Goal: Task Accomplishment & Management: Manage account settings

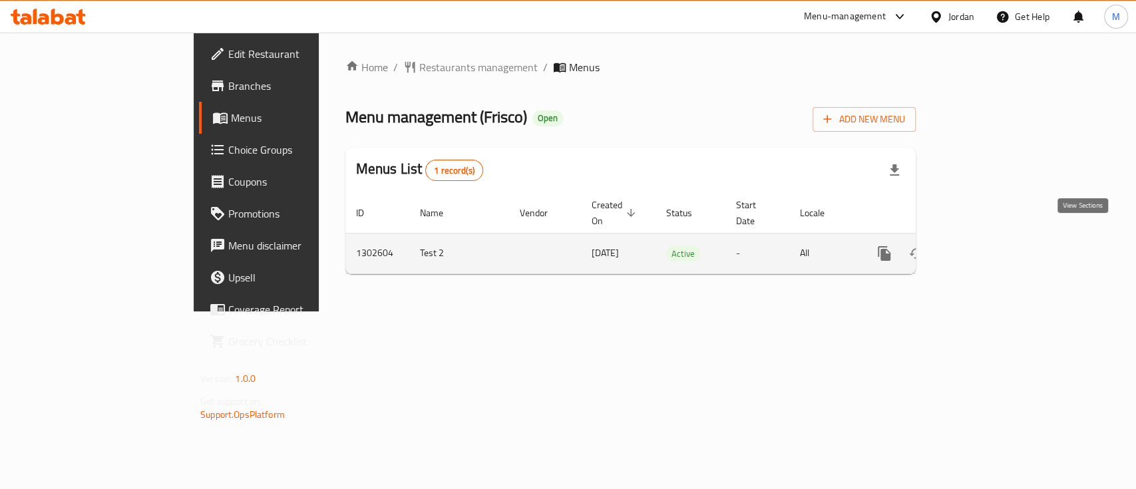
click at [989, 246] on icon "enhanced table" at bounding box center [981, 254] width 16 height 16
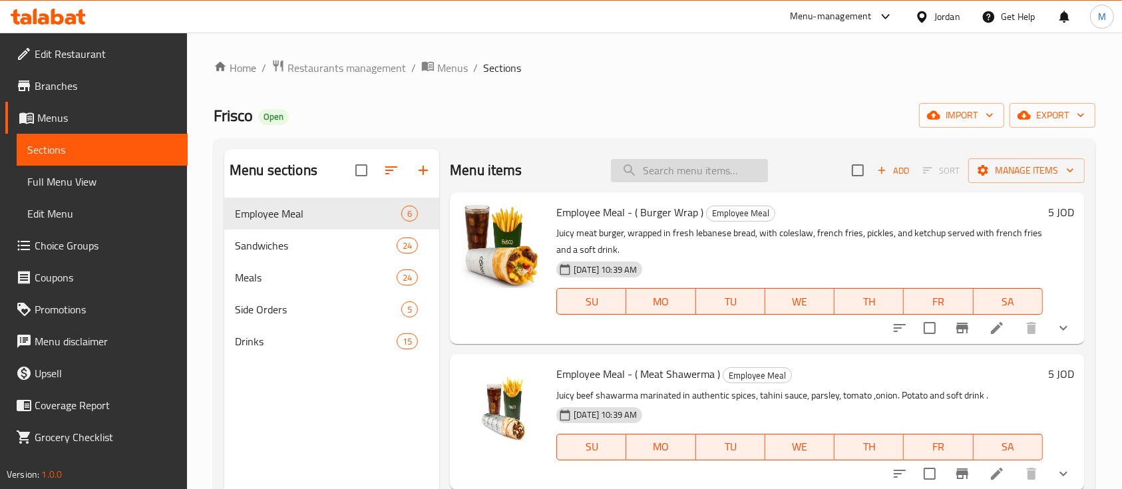
click at [665, 163] on input "search" at bounding box center [689, 170] width 157 height 23
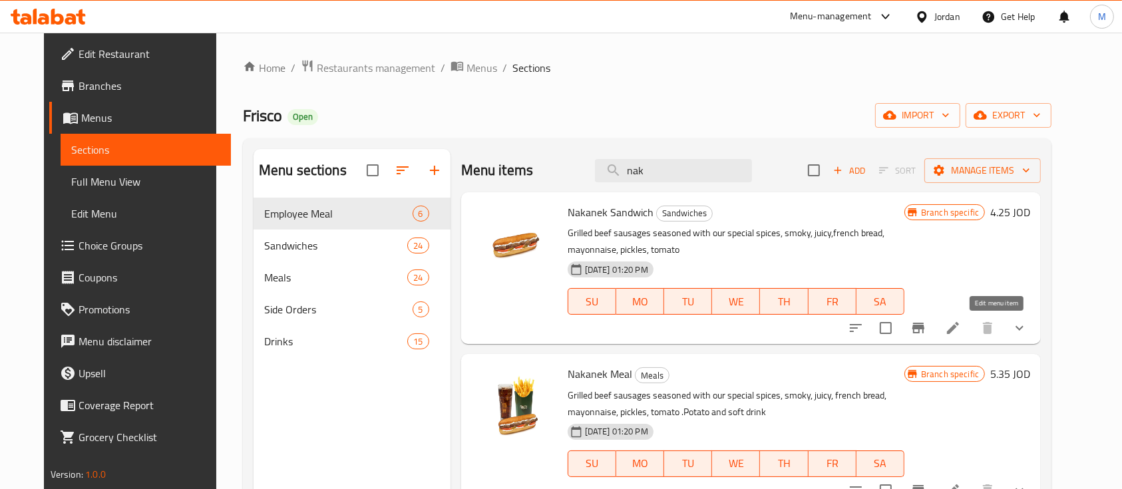
type input "nak"
click at [959, 330] on icon at bounding box center [953, 328] width 12 height 12
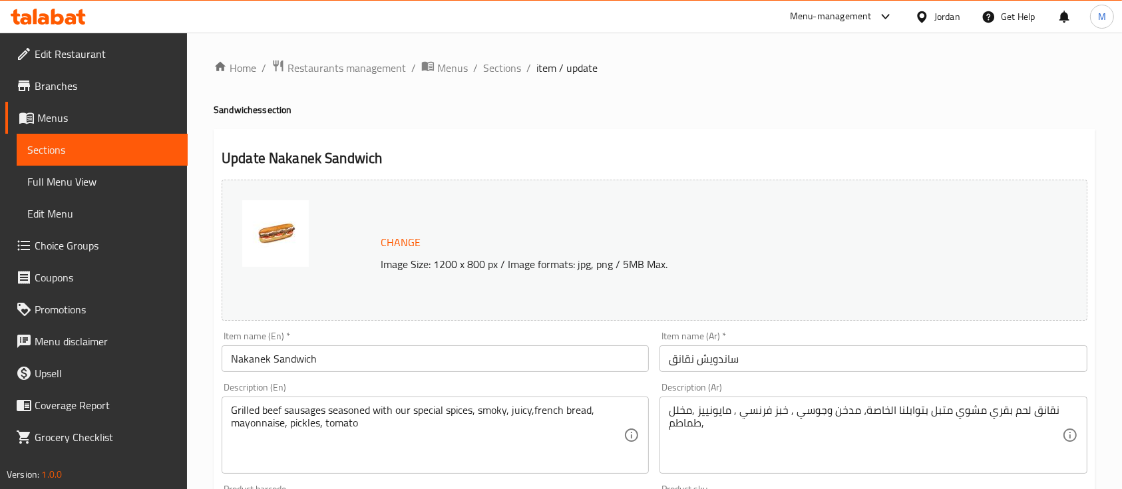
click at [234, 363] on input "Nakanek Sandwich" at bounding box center [435, 359] width 427 height 27
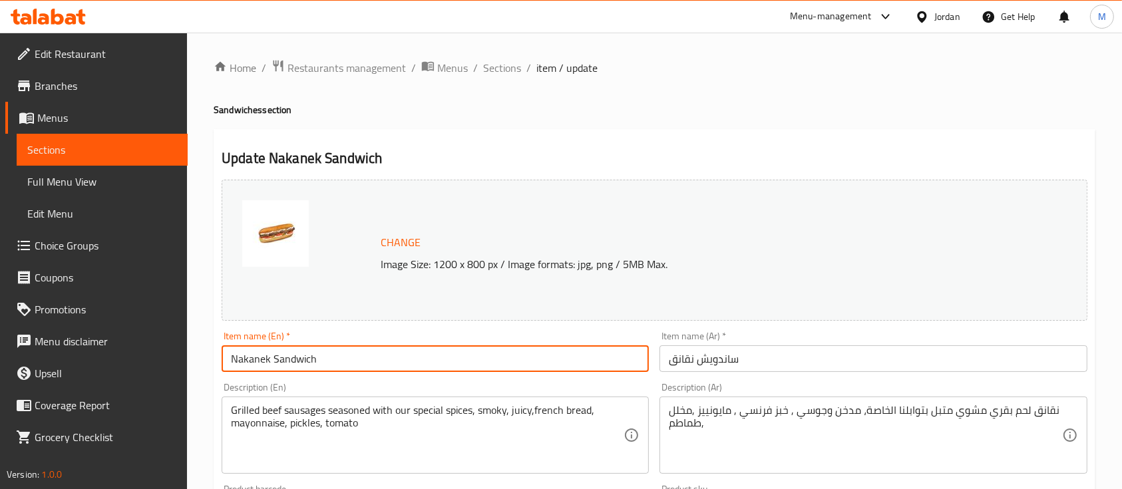
click at [237, 363] on input "Nakanek Sandwich" at bounding box center [435, 359] width 427 height 27
type input "Makanek Sandwich"
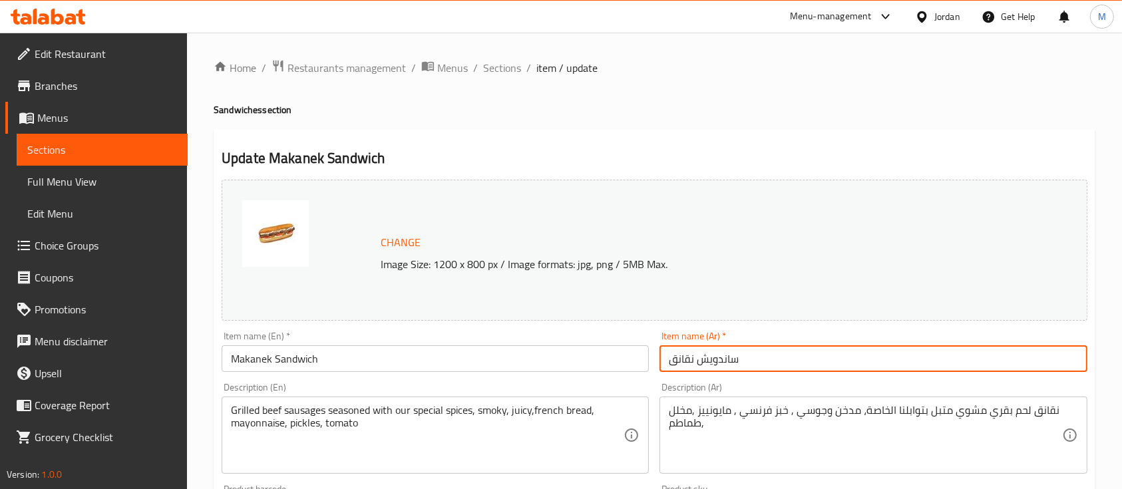
click at [694, 362] on input "ساندويش نقانق" at bounding box center [873, 359] width 427 height 27
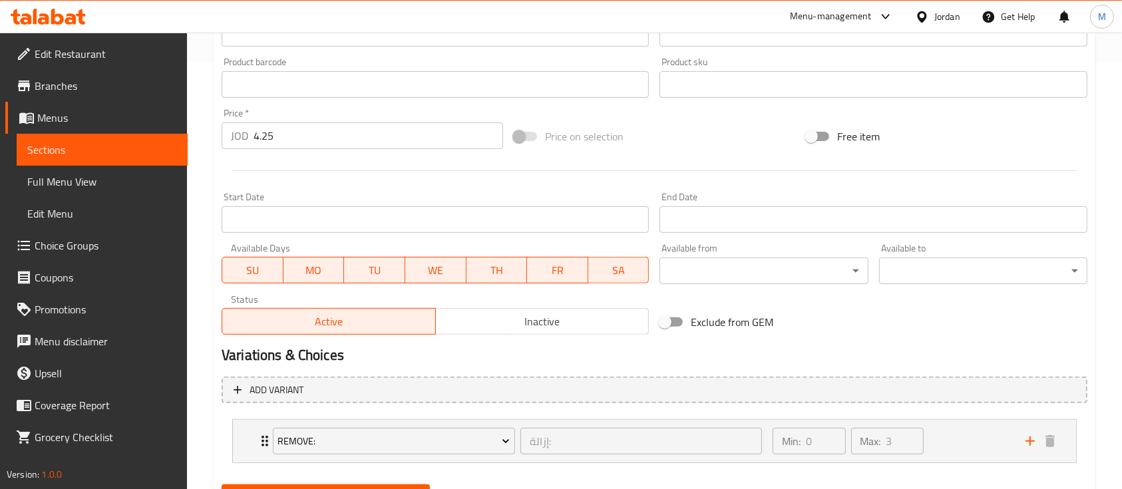
scroll to position [492, 0]
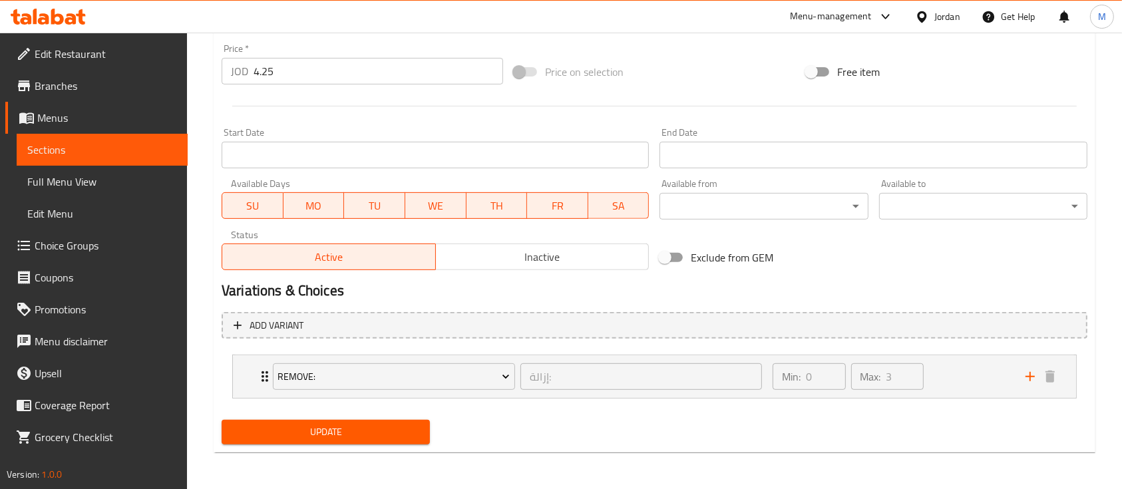
type input "ساندويش مقانق"
click at [333, 439] on span "Update" at bounding box center [325, 432] width 187 height 17
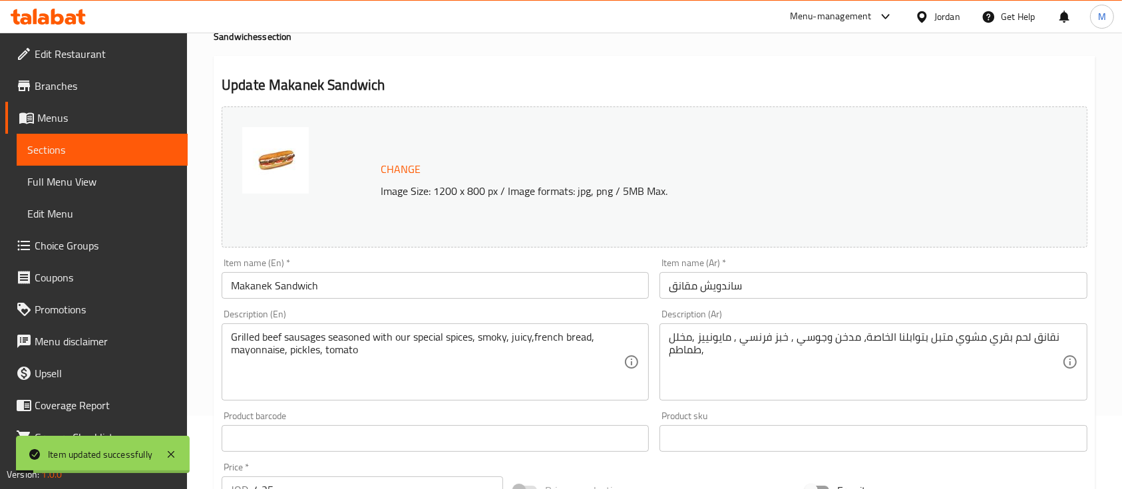
scroll to position [0, 0]
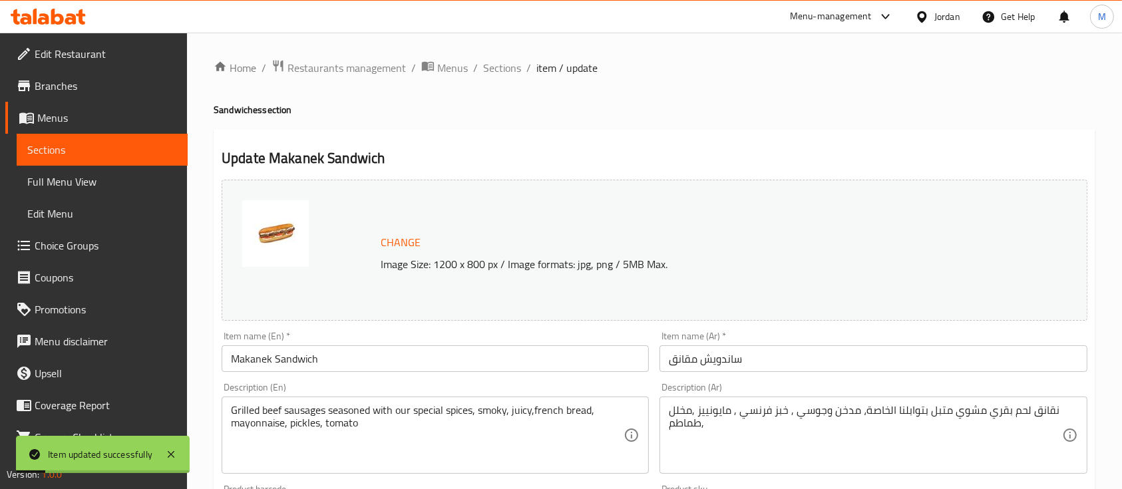
click at [85, 152] on span "Sections" at bounding box center [102, 150] width 150 height 16
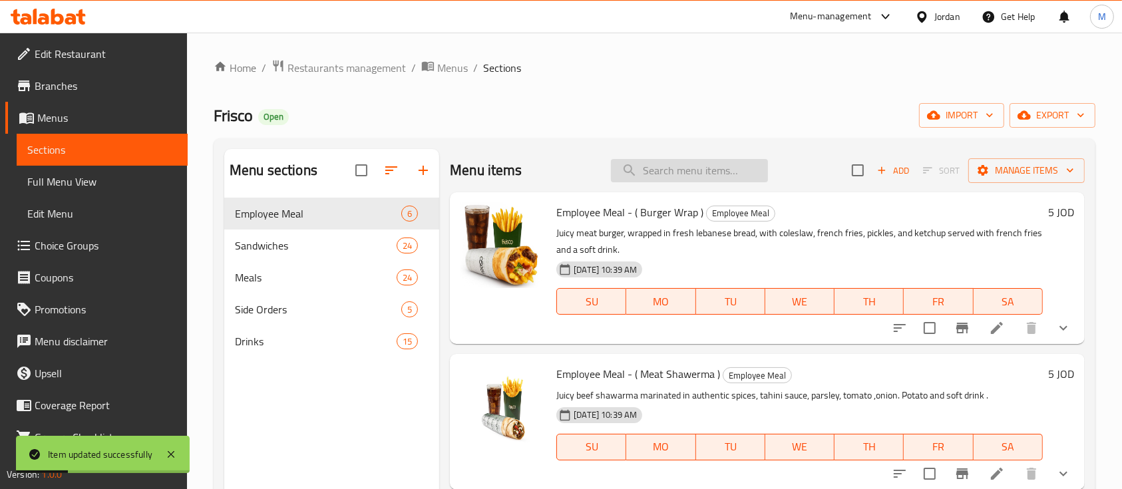
click at [642, 173] on input "search" at bounding box center [689, 170] width 157 height 23
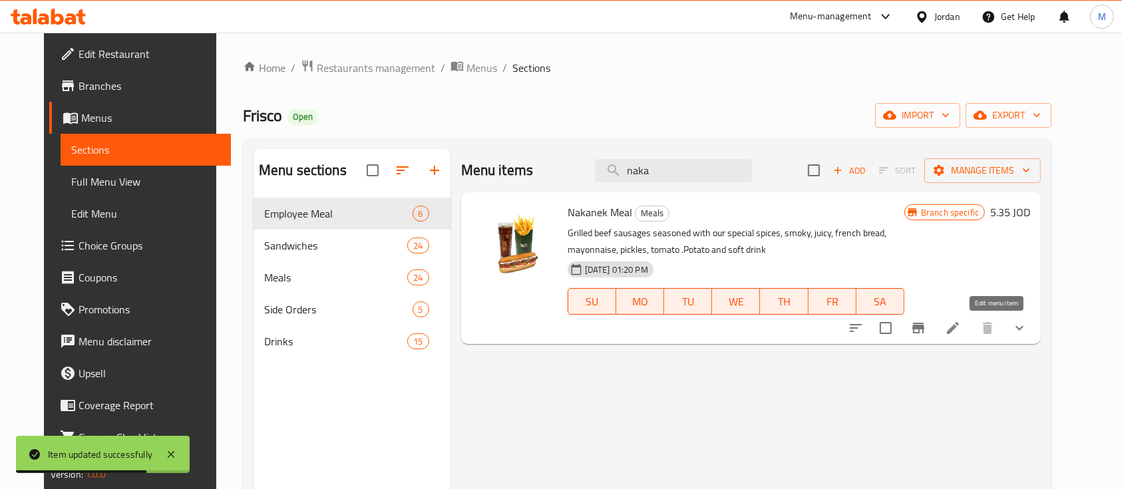
type input "naka"
click at [961, 320] on icon at bounding box center [953, 328] width 16 height 16
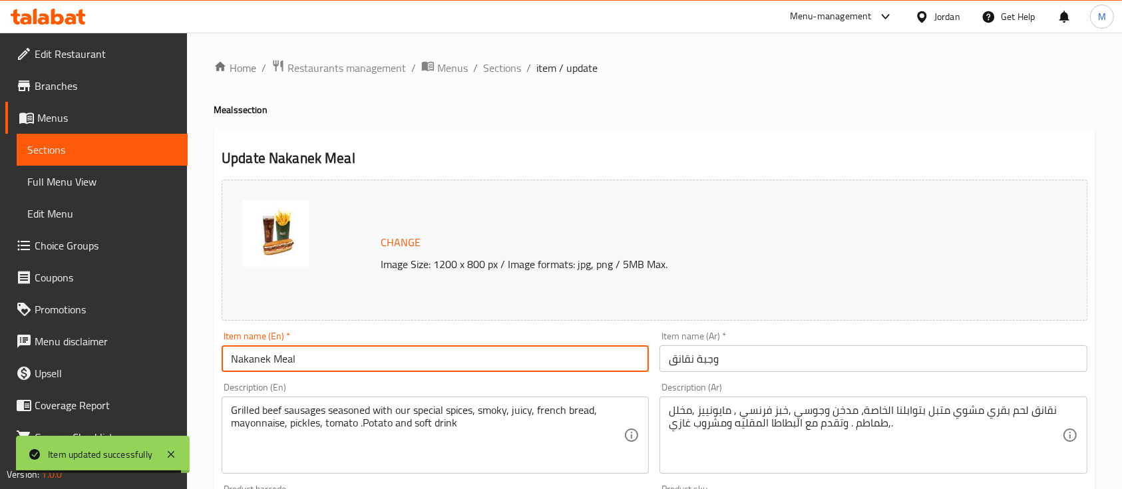
drag, startPoint x: 236, startPoint y: 358, endPoint x: 224, endPoint y: 359, distance: 12.7
click at [228, 359] on input "Nakanek Meal" at bounding box center [435, 359] width 427 height 27
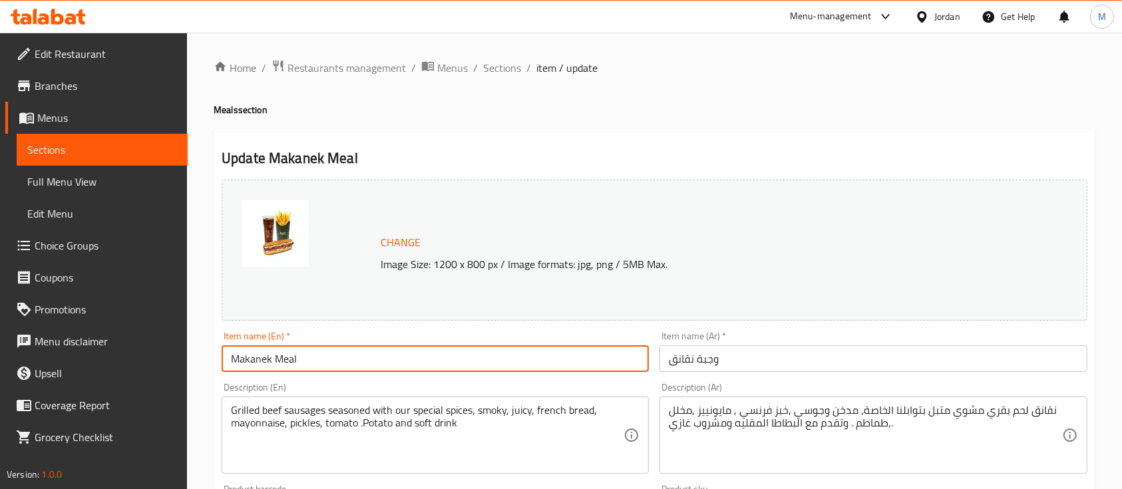
type input "Makanek Meal"
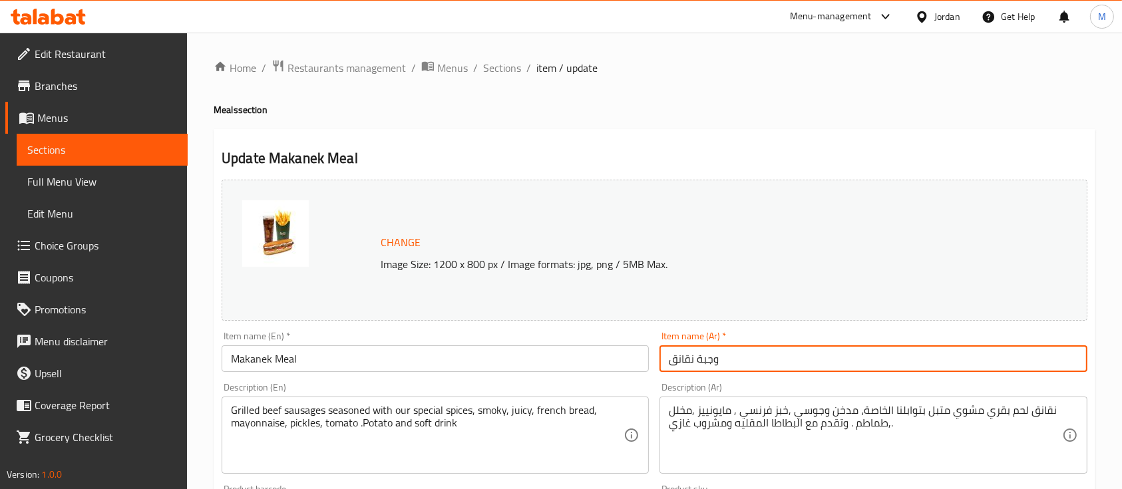
click at [692, 361] on input "وجبة نقانق" at bounding box center [873, 359] width 427 height 27
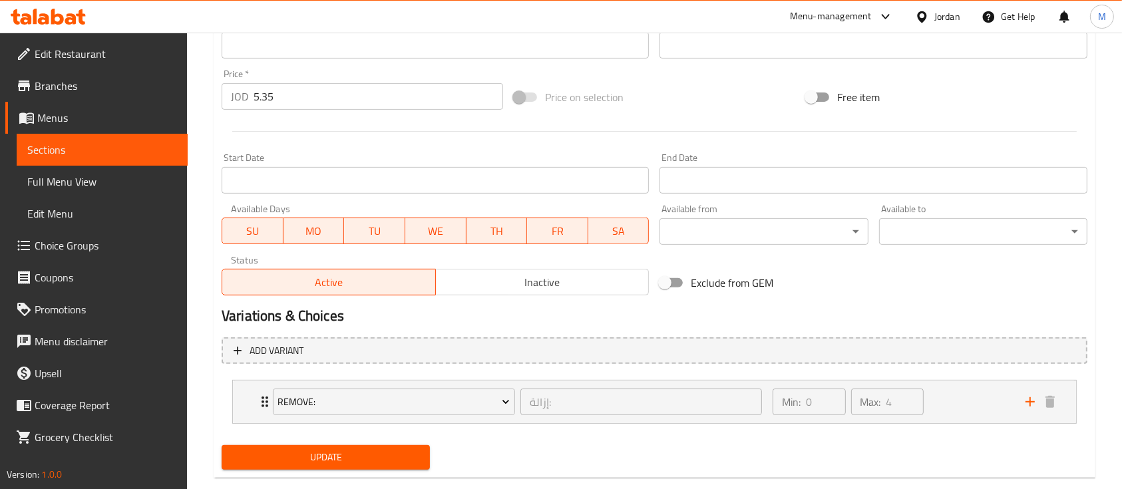
scroll to position [492, 0]
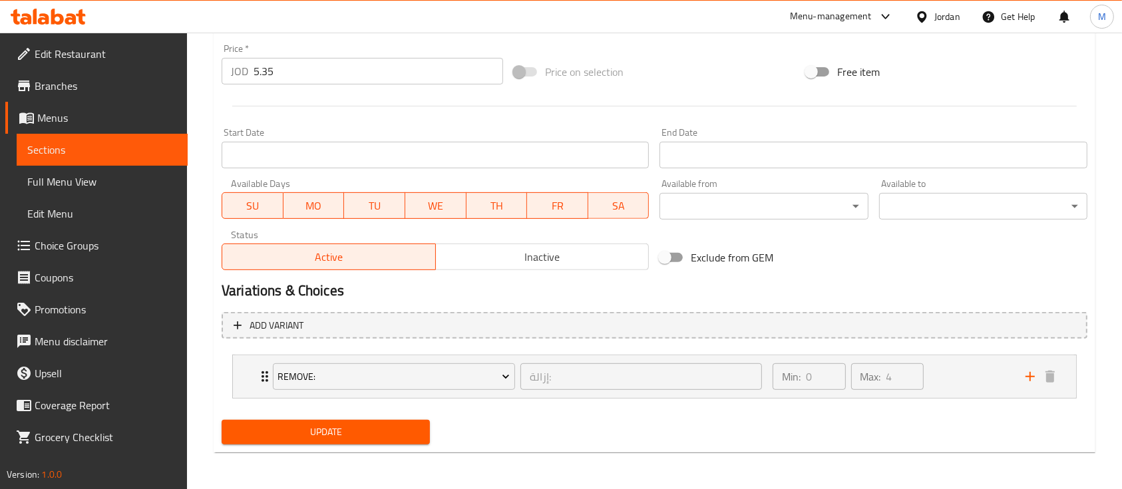
type input "وجبة مقانق"
click at [309, 435] on span "Update" at bounding box center [325, 432] width 187 height 17
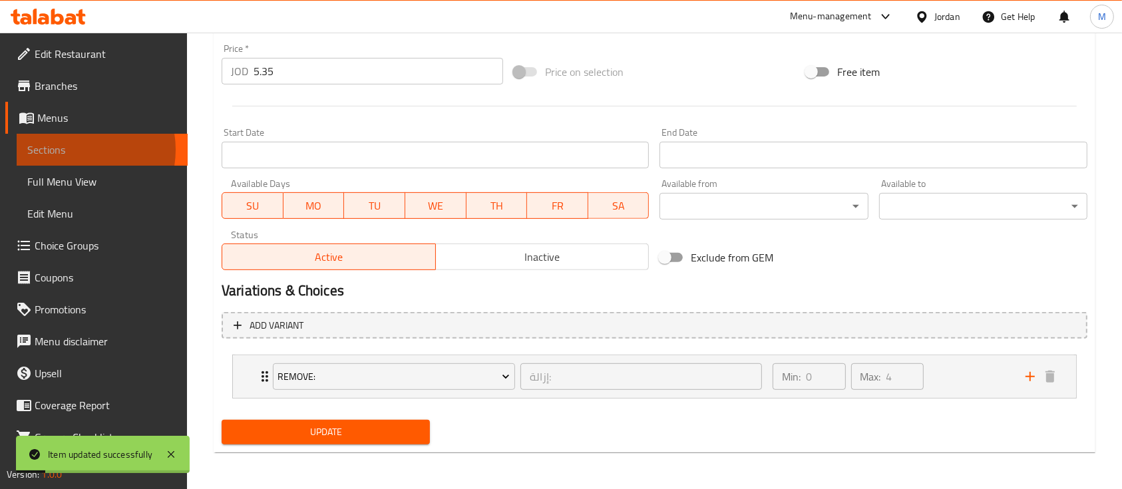
click at [71, 150] on span "Sections" at bounding box center [102, 150] width 150 height 16
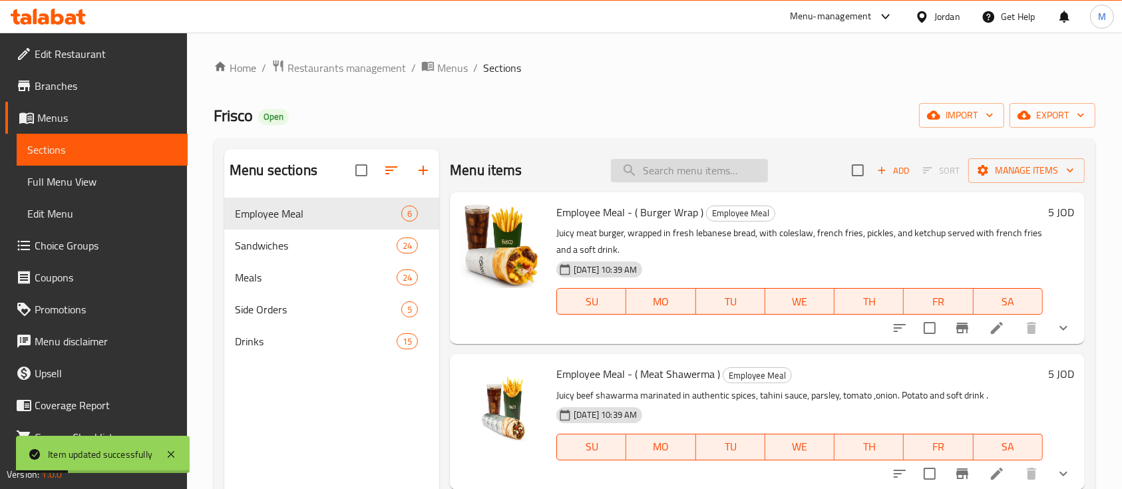
click at [692, 170] on input "search" at bounding box center [689, 170] width 157 height 23
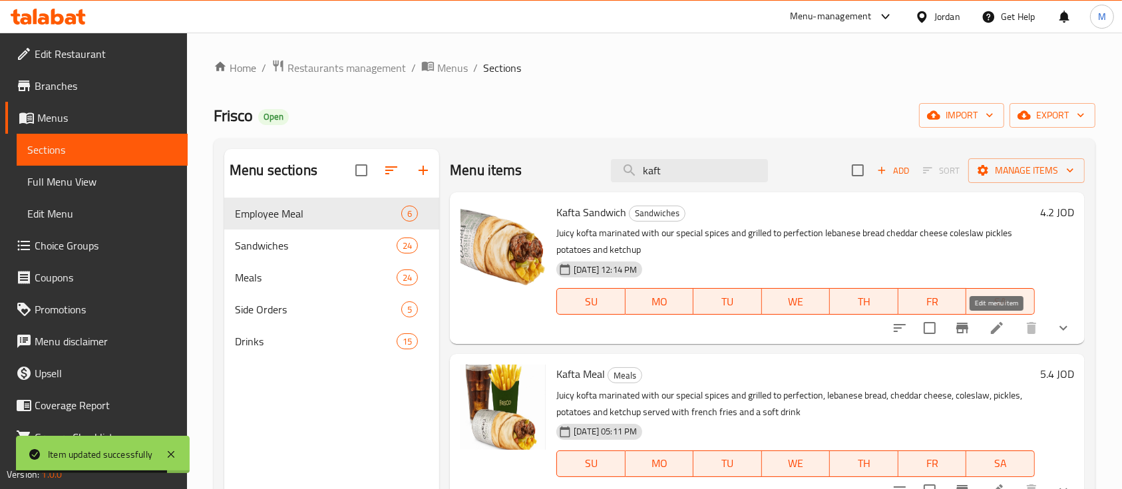
type input "kaft"
click at [998, 327] on icon at bounding box center [997, 328] width 12 height 12
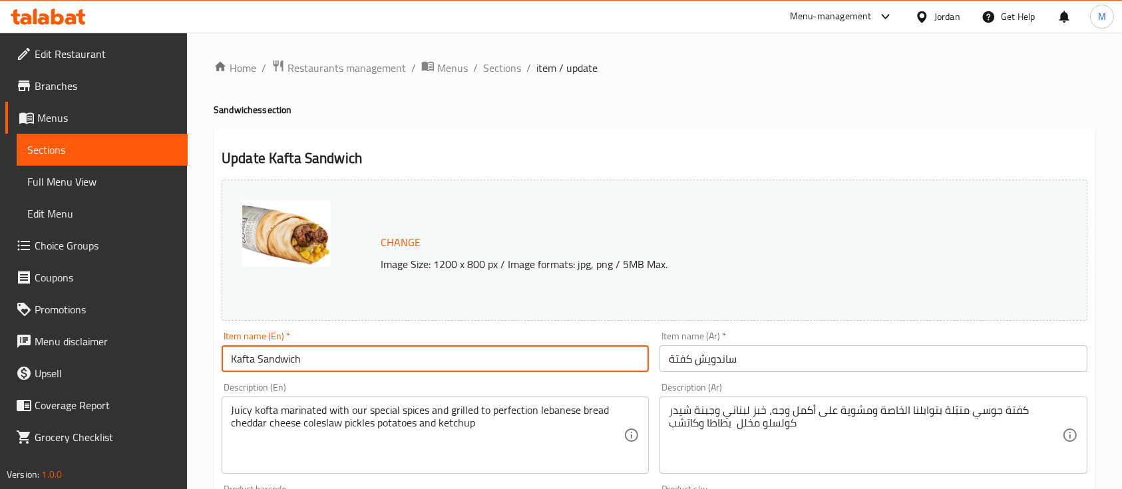
click at [237, 363] on input "Kafta Sandwich" at bounding box center [435, 359] width 427 height 27
type input "Kufta Sandwich"
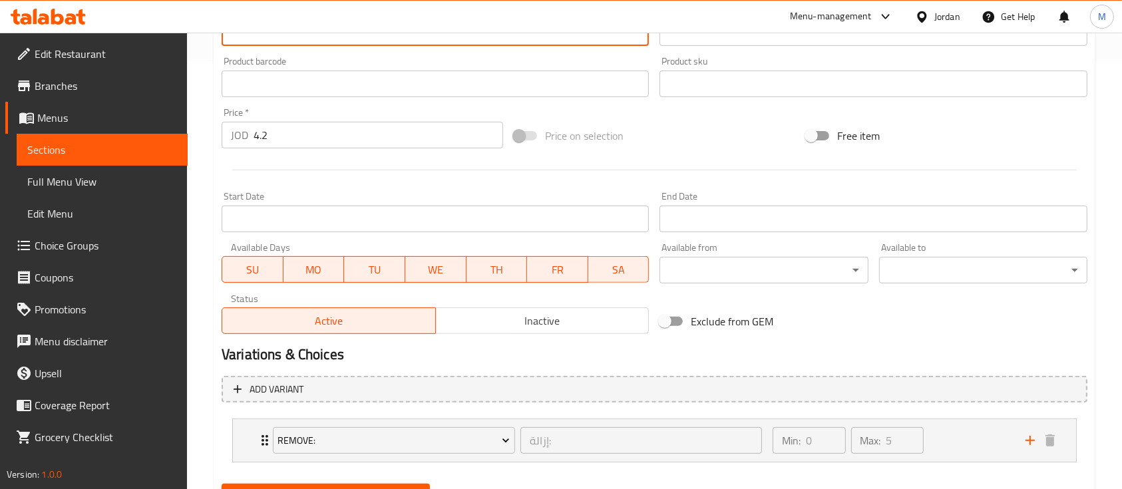
scroll to position [492, 0]
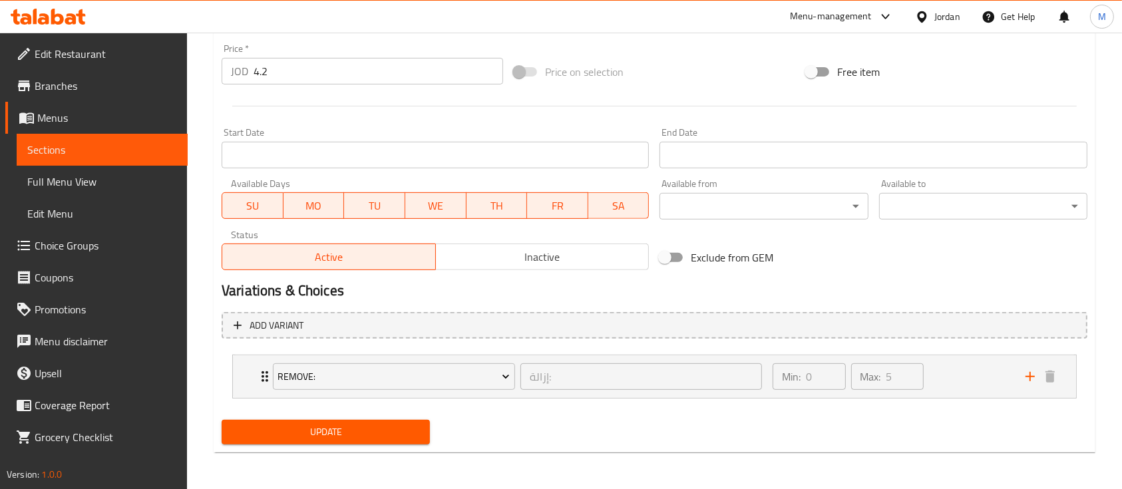
type textarea "Juicy kufta marinated with our special spices and grilled to perfection lebanes…"
click at [316, 429] on span "Update" at bounding box center [325, 432] width 187 height 17
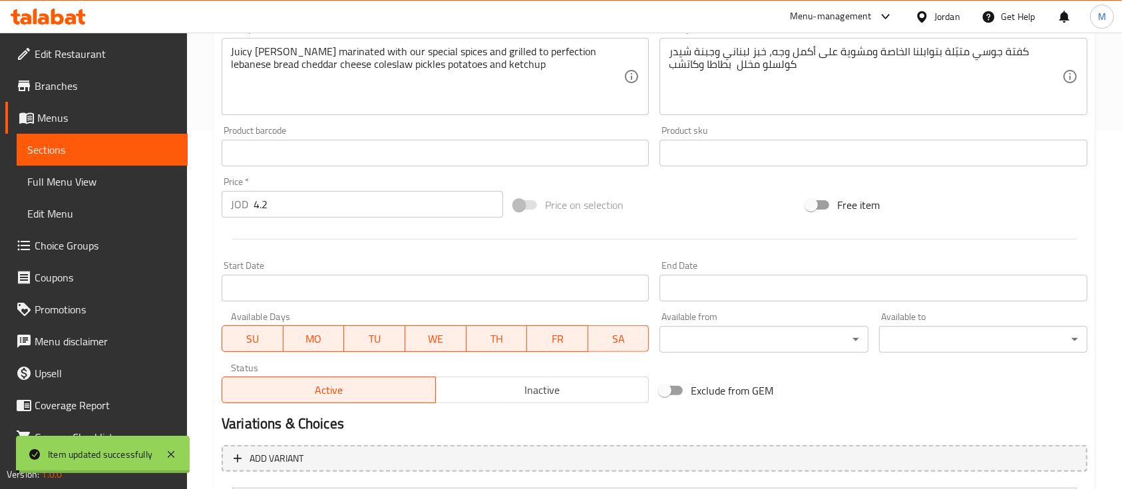
scroll to position [226, 0]
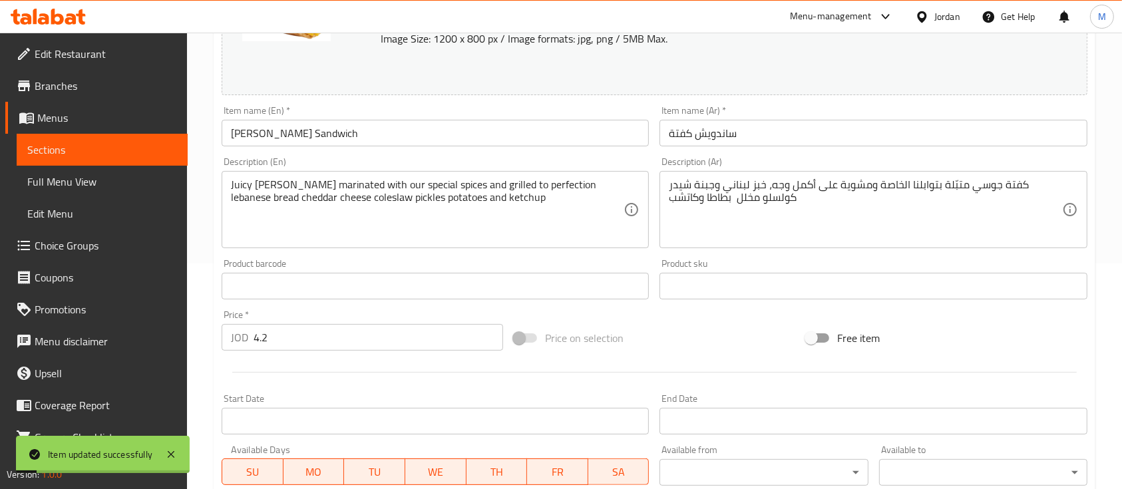
click at [114, 151] on span "Sections" at bounding box center [102, 150] width 150 height 16
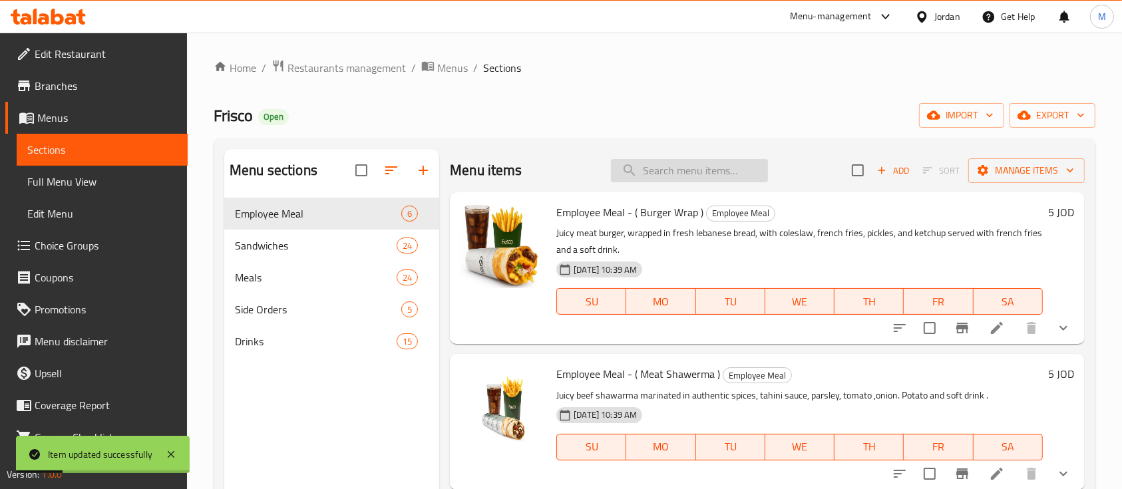
click at [670, 168] on input "search" at bounding box center [689, 170] width 157 height 23
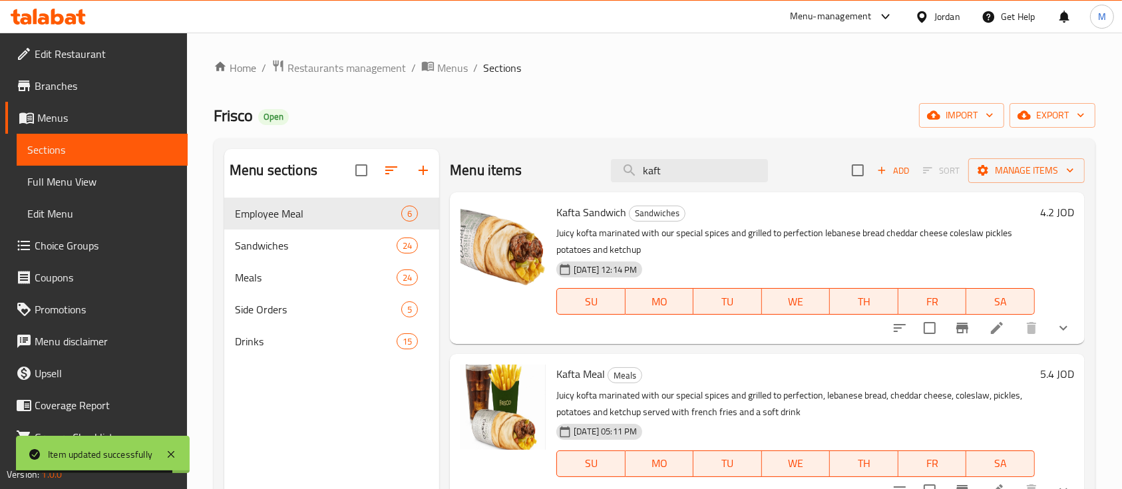
type input "kaft"
click at [995, 324] on icon at bounding box center [997, 328] width 16 height 16
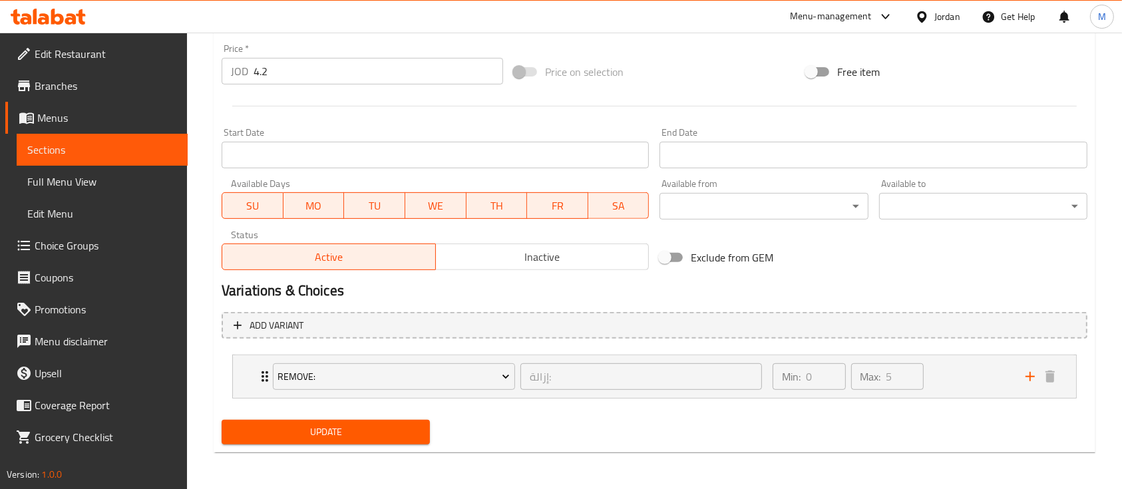
click at [49, 157] on span "Sections" at bounding box center [102, 150] width 150 height 16
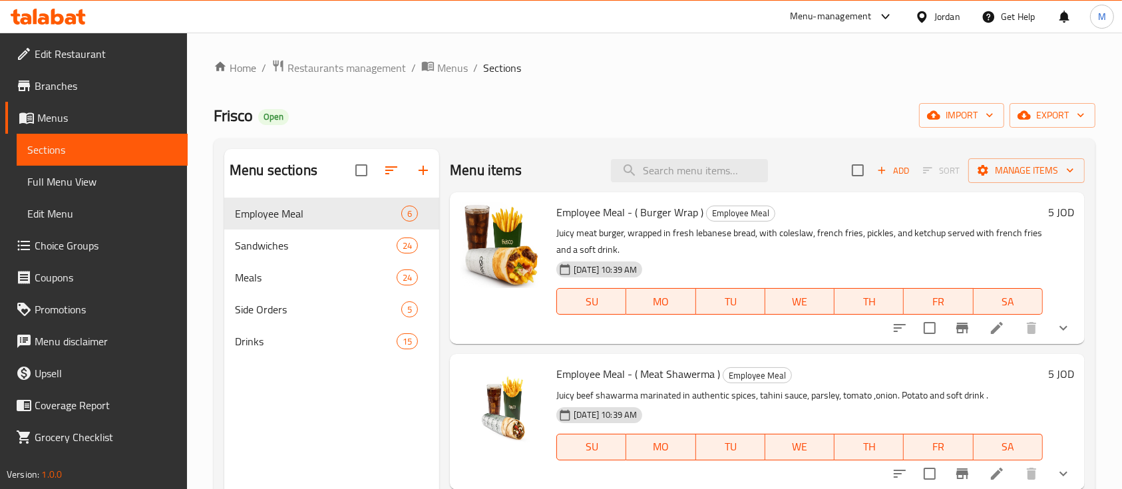
click at [694, 152] on div "Menu items Add Sort Manage items" at bounding box center [767, 170] width 635 height 43
click at [702, 172] on input "search" at bounding box center [689, 170] width 157 height 23
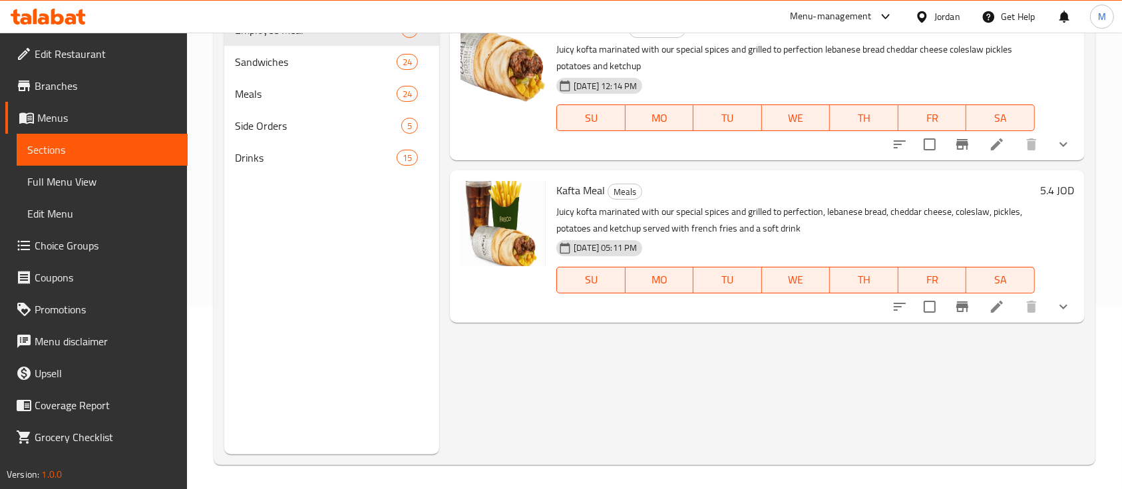
scroll to position [186, 0]
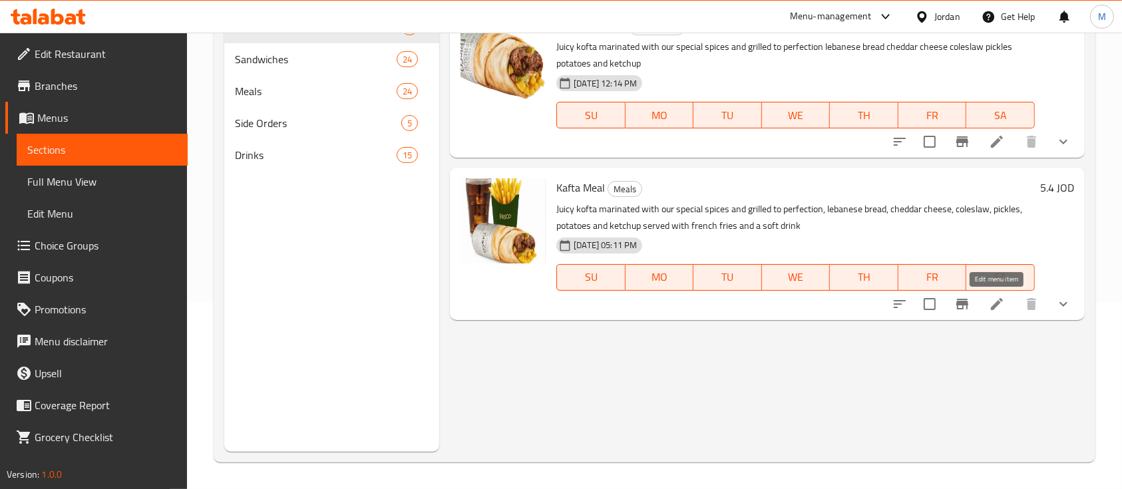
type input "kafta"
click at [993, 306] on icon at bounding box center [997, 304] width 12 height 12
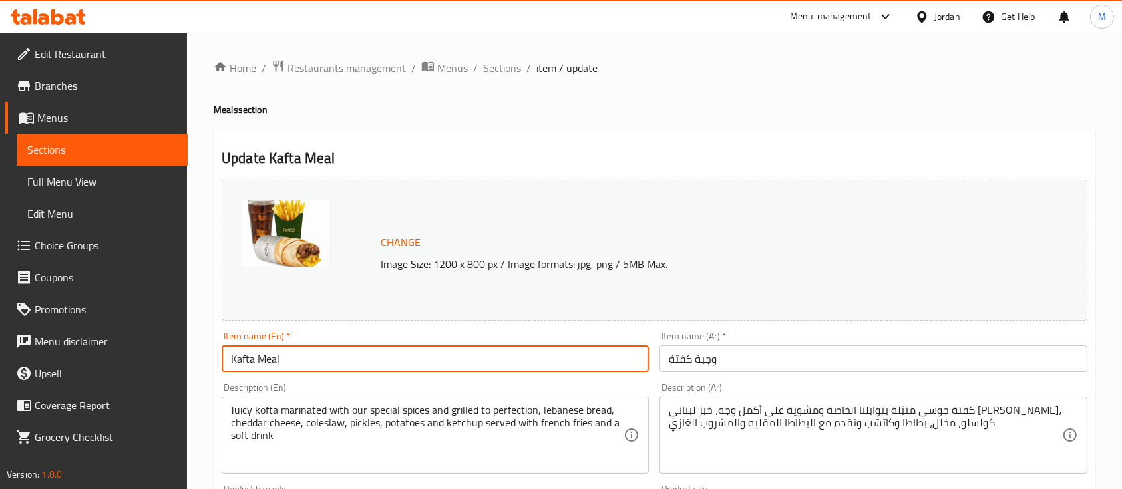
click at [238, 358] on input "Kafta Meal" at bounding box center [435, 359] width 427 height 27
type input "Kufta Meal"
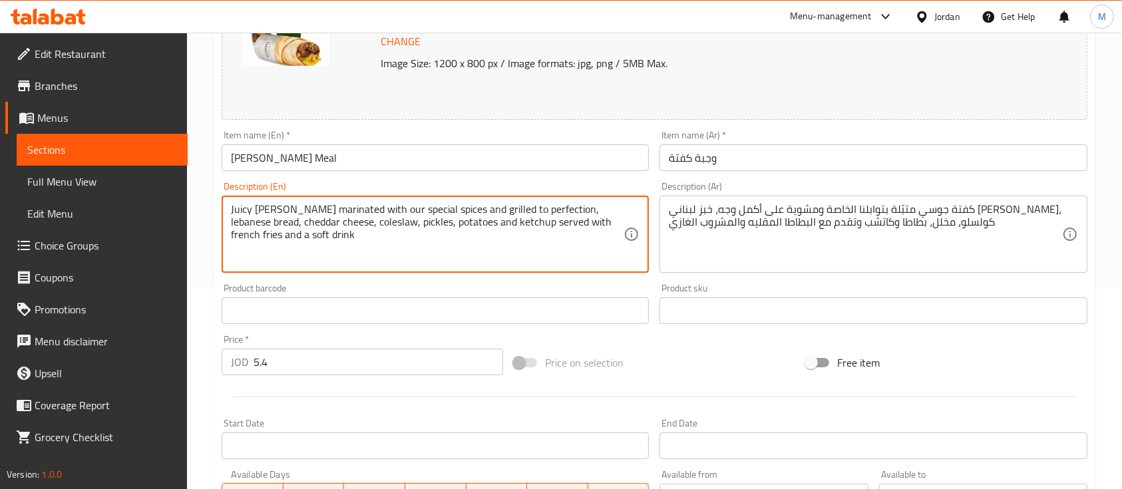
scroll to position [492, 0]
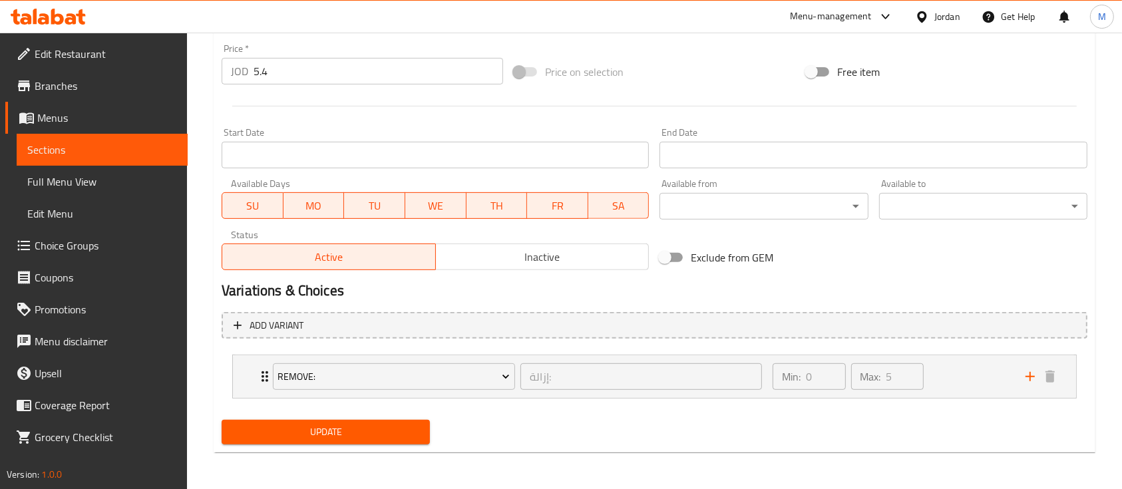
type textarea "Juicy kufta marinated with our special spices and grilled to perfection, lebane…"
click at [384, 435] on span "Update" at bounding box center [325, 432] width 187 height 17
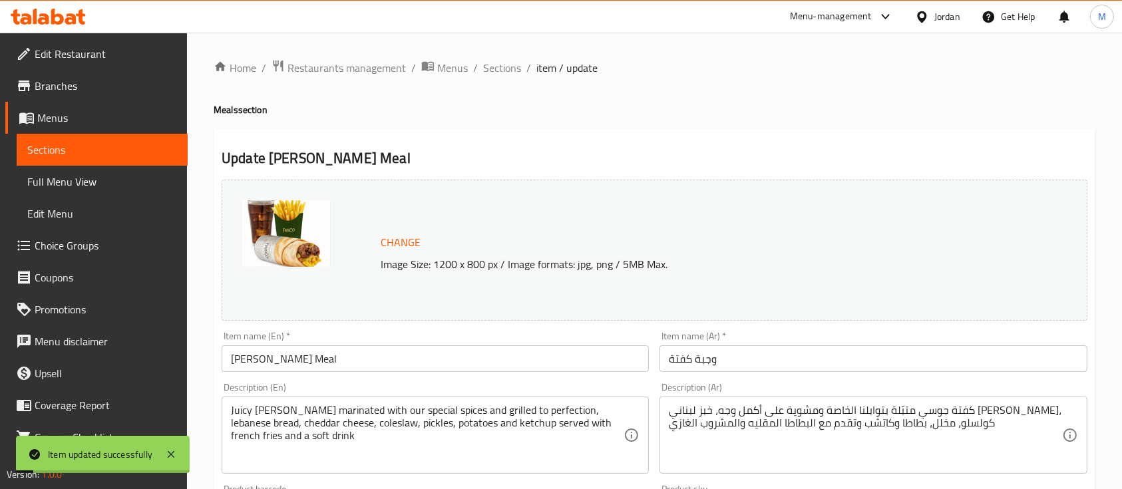
scroll to position [0, 0]
click at [811, 21] on div "Menu-management" at bounding box center [831, 17] width 82 height 16
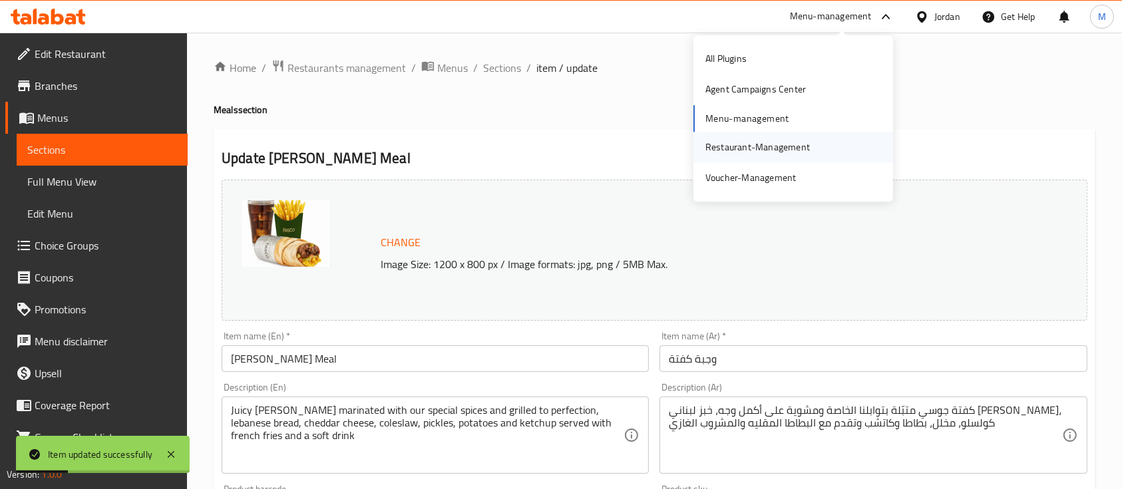
click at [780, 143] on div "Restaurant-Management" at bounding box center [758, 147] width 105 height 15
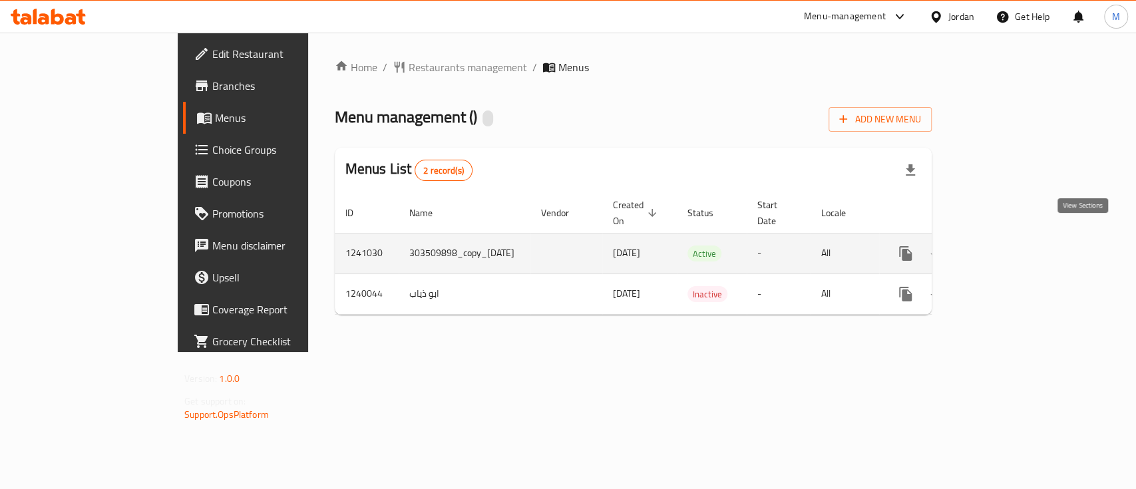
click at [1008, 248] on icon "enhanced table" at bounding box center [1002, 254] width 12 height 12
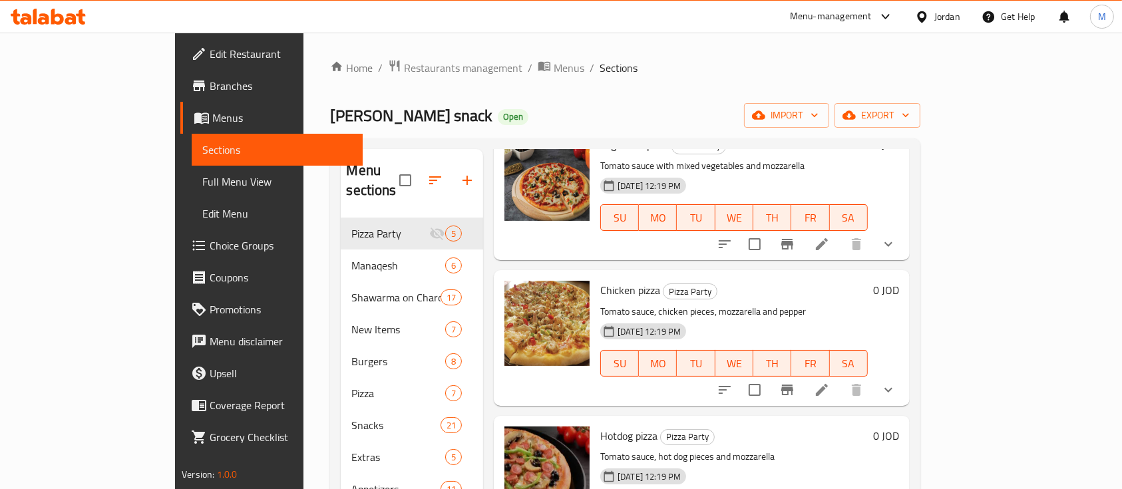
scroll to position [177, 0]
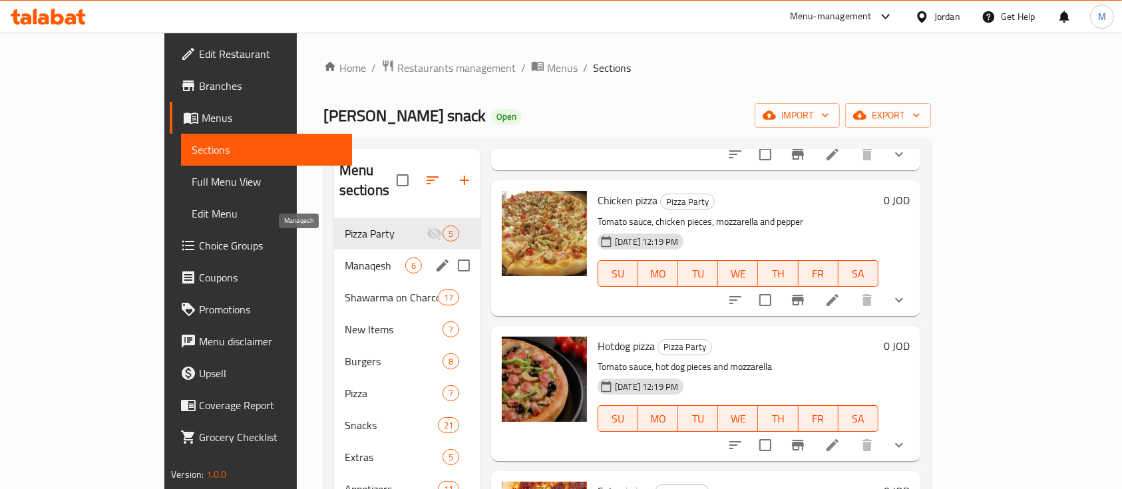
click at [345, 258] on span "Manaqesh" at bounding box center [375, 266] width 61 height 16
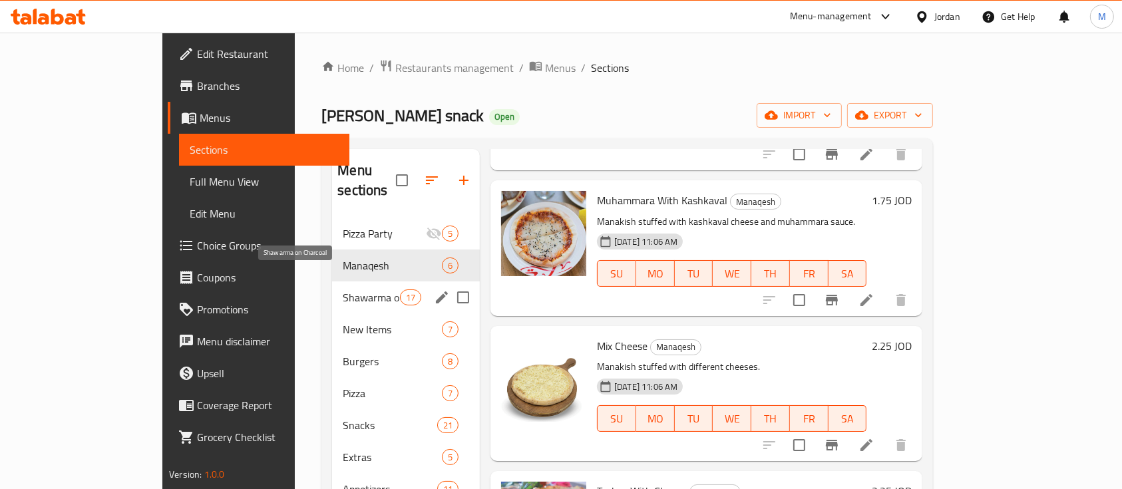
click at [343, 290] on span "Shawarma on Charcoal" at bounding box center [371, 298] width 57 height 16
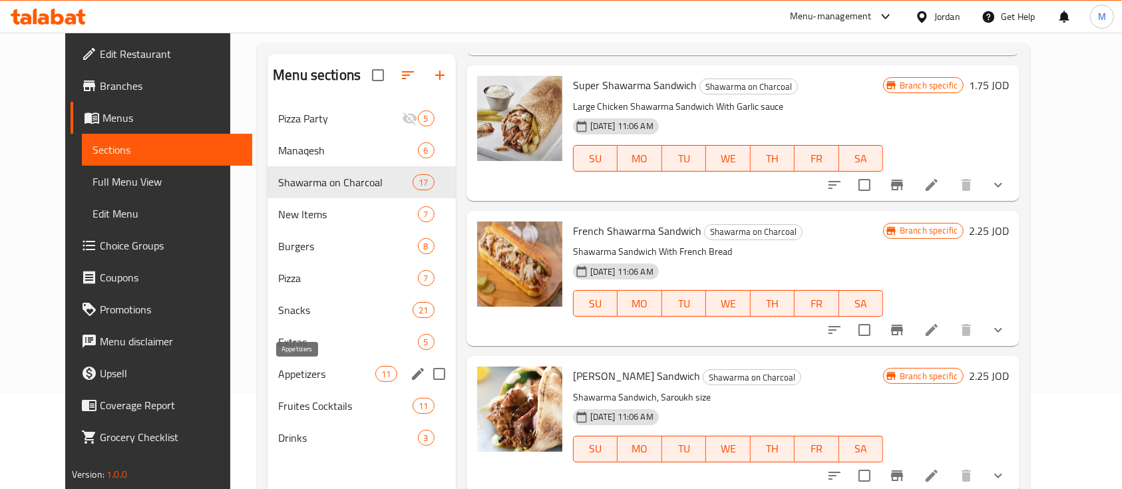
scroll to position [177, 0]
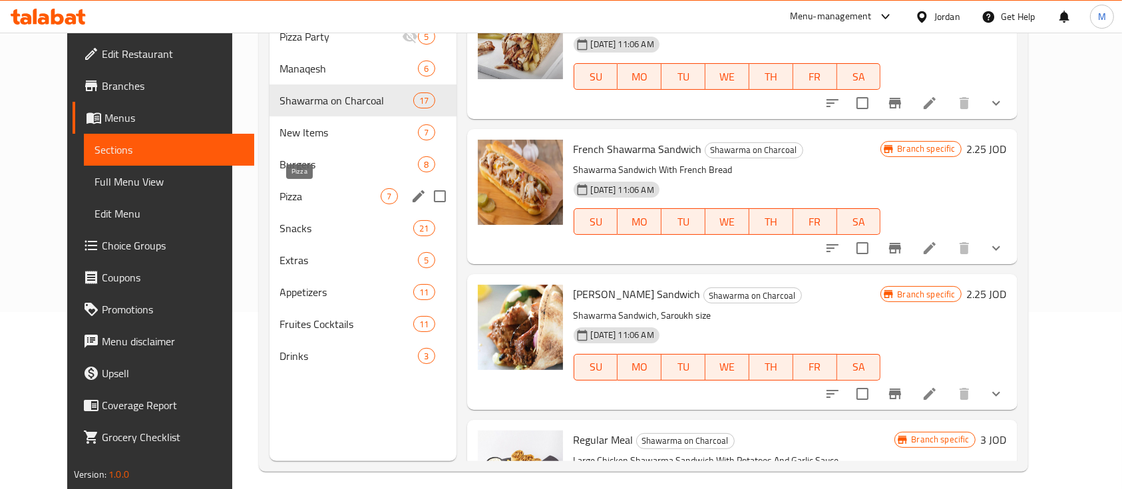
click at [280, 192] on span "Pizza" at bounding box center [330, 196] width 101 height 16
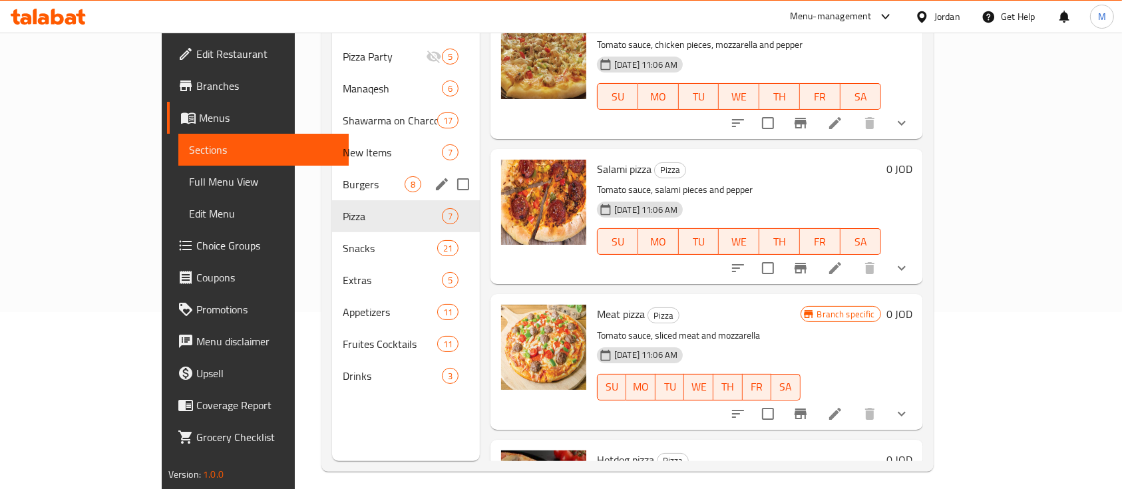
click at [332, 173] on div "Burgers 8" at bounding box center [406, 184] width 148 height 32
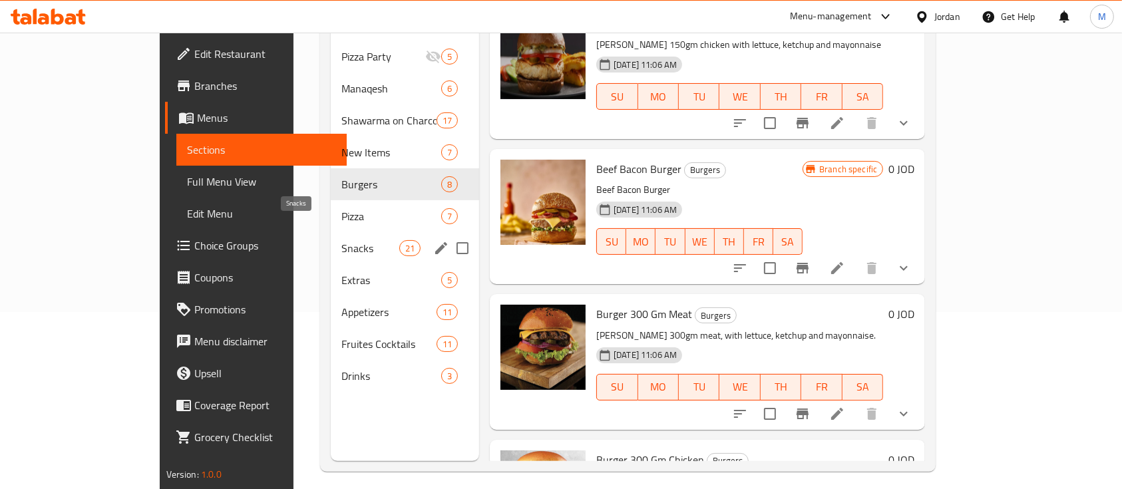
click at [342, 240] on span "Snacks" at bounding box center [371, 248] width 58 height 16
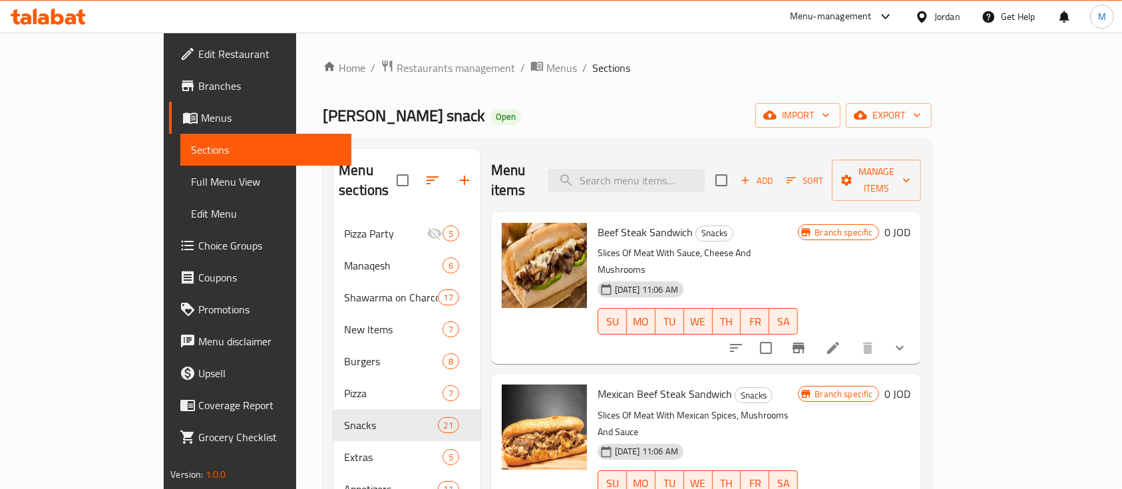
click at [804, 13] on div "Menu-management" at bounding box center [831, 17] width 82 height 16
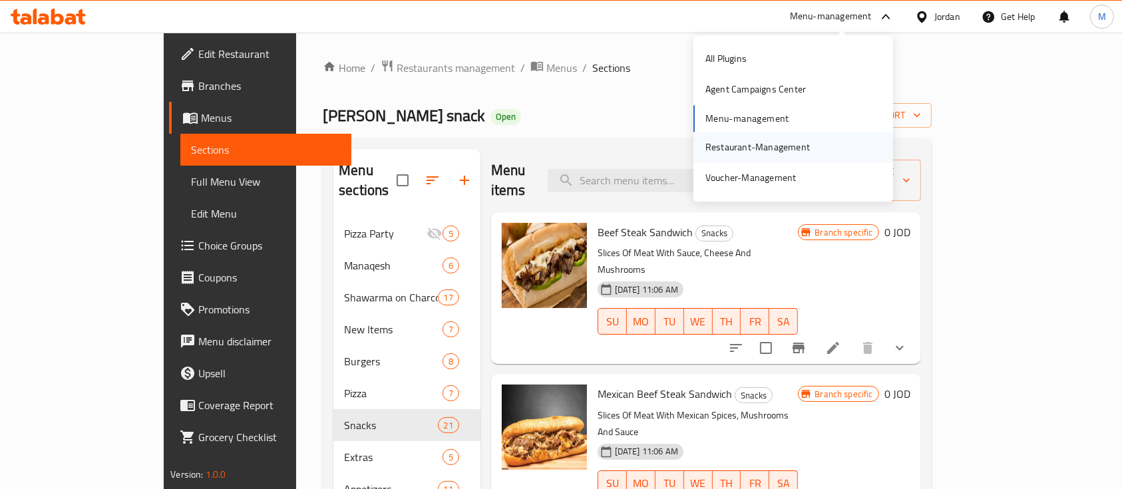
click at [792, 152] on div "Restaurant-Management" at bounding box center [758, 147] width 105 height 15
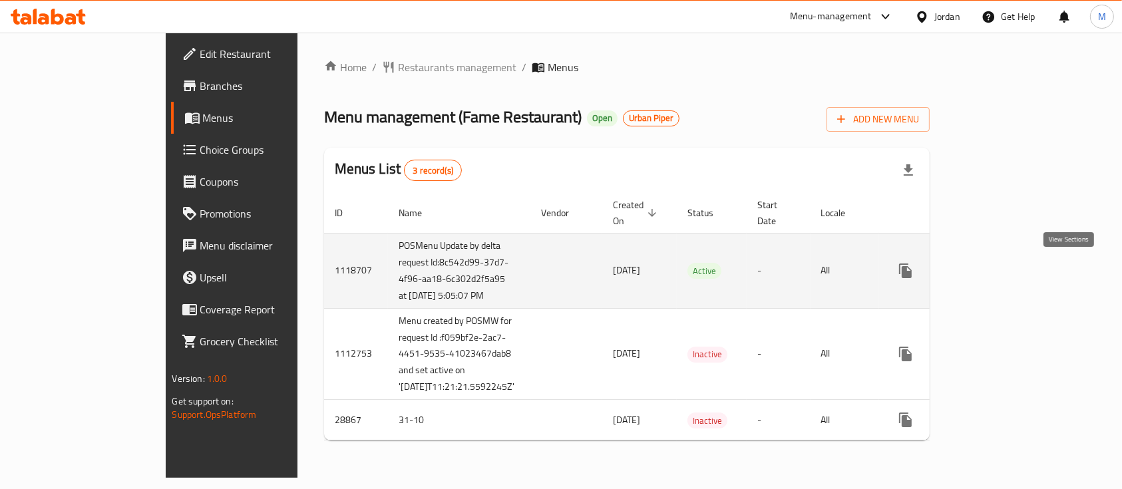
click at [1008, 274] on icon "enhanced table" at bounding box center [1002, 271] width 12 height 12
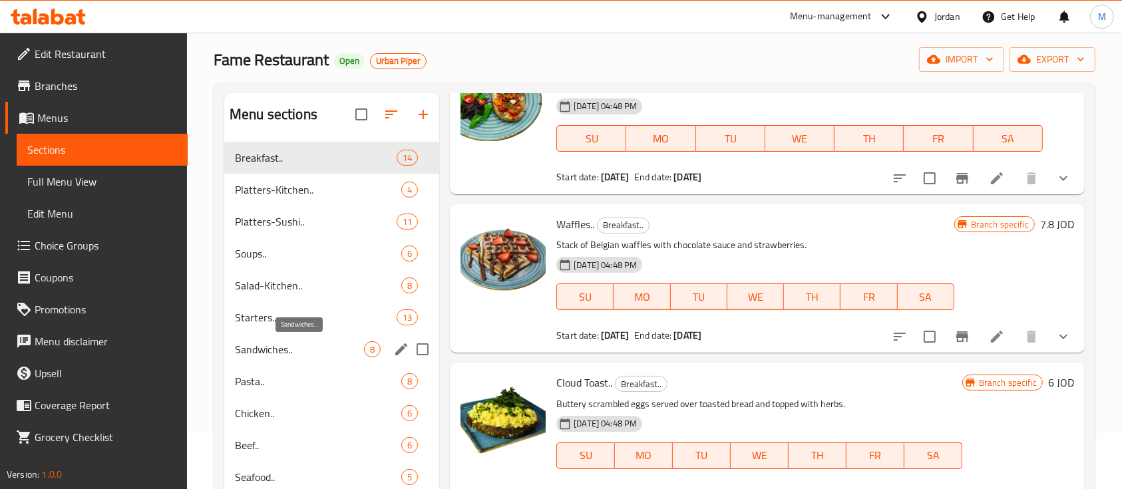
scroll to position [177, 0]
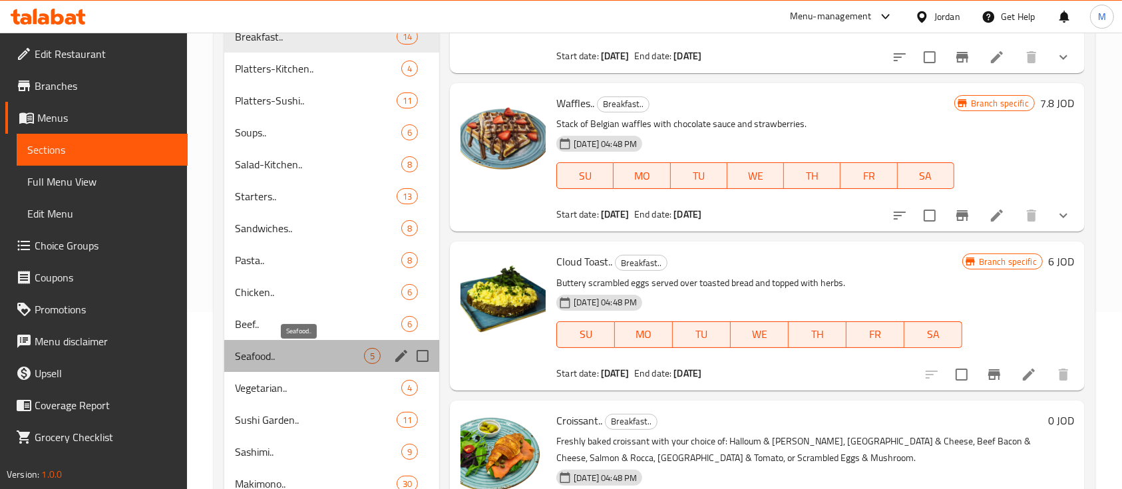
click at [268, 353] on span "Seafood.." at bounding box center [299, 356] width 129 height 16
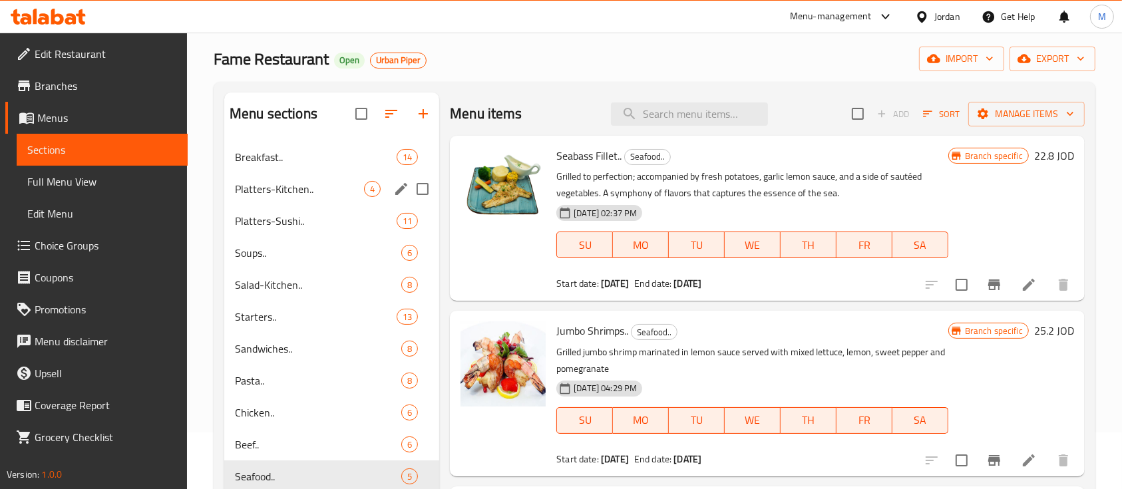
scroll to position [89, 0]
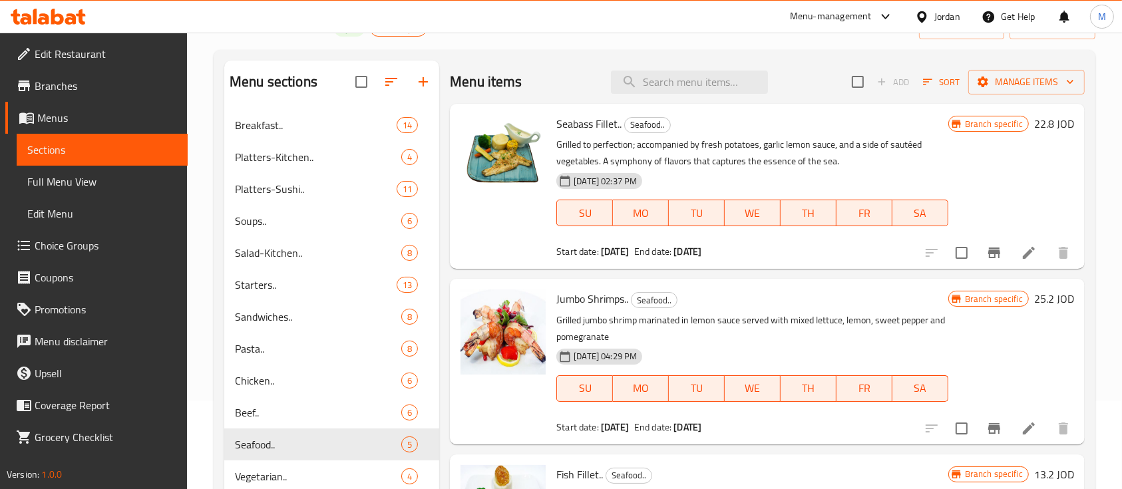
click at [798, 19] on div "Menu-management" at bounding box center [831, 17] width 82 height 16
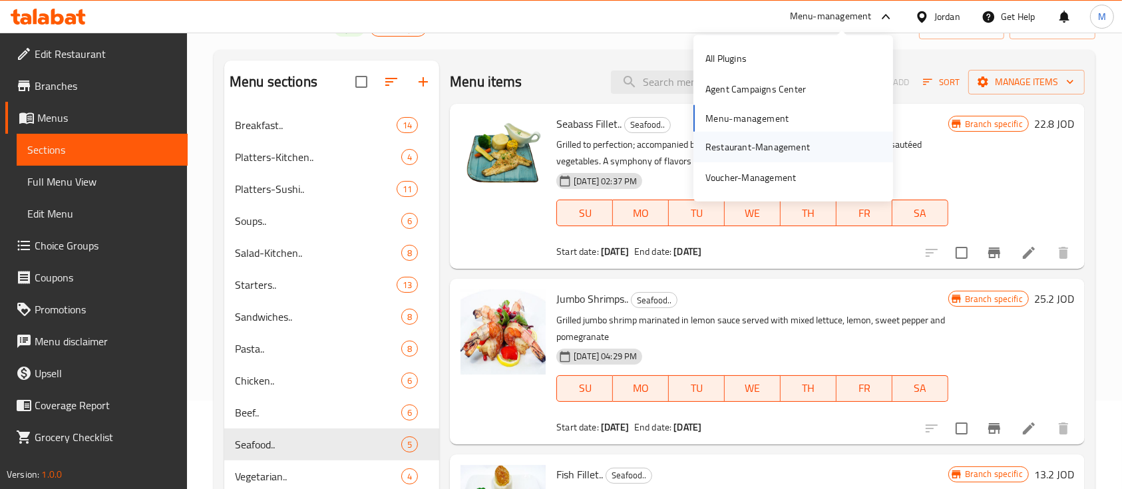
click at [760, 155] on div "Restaurant-Management" at bounding box center [758, 147] width 126 height 31
